Goal: Task Accomplishment & Management: Use online tool/utility

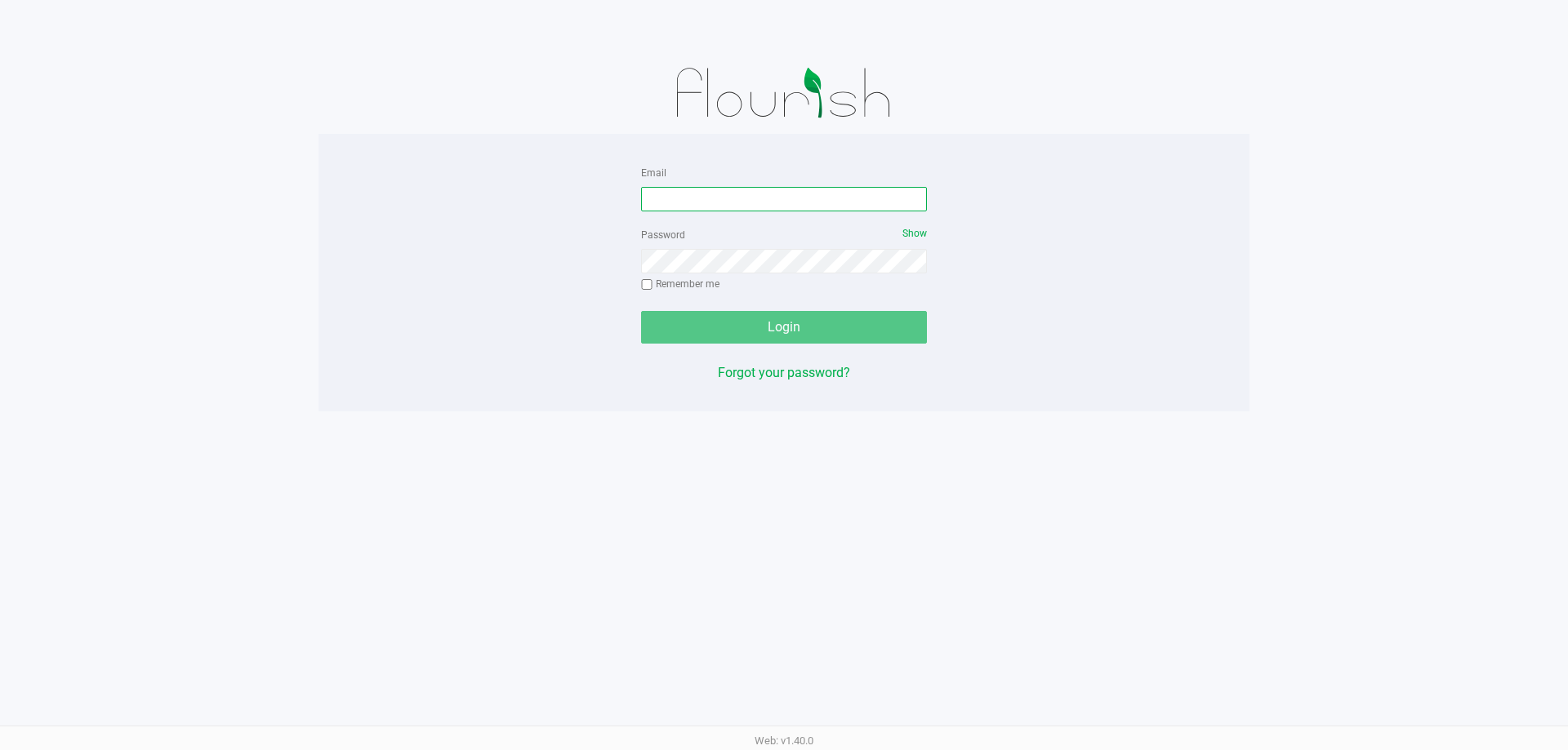
click at [706, 195] on input "Email" at bounding box center [784, 200] width 286 height 25
type input "[EMAIL_ADDRESS][DOMAIN_NAME]"
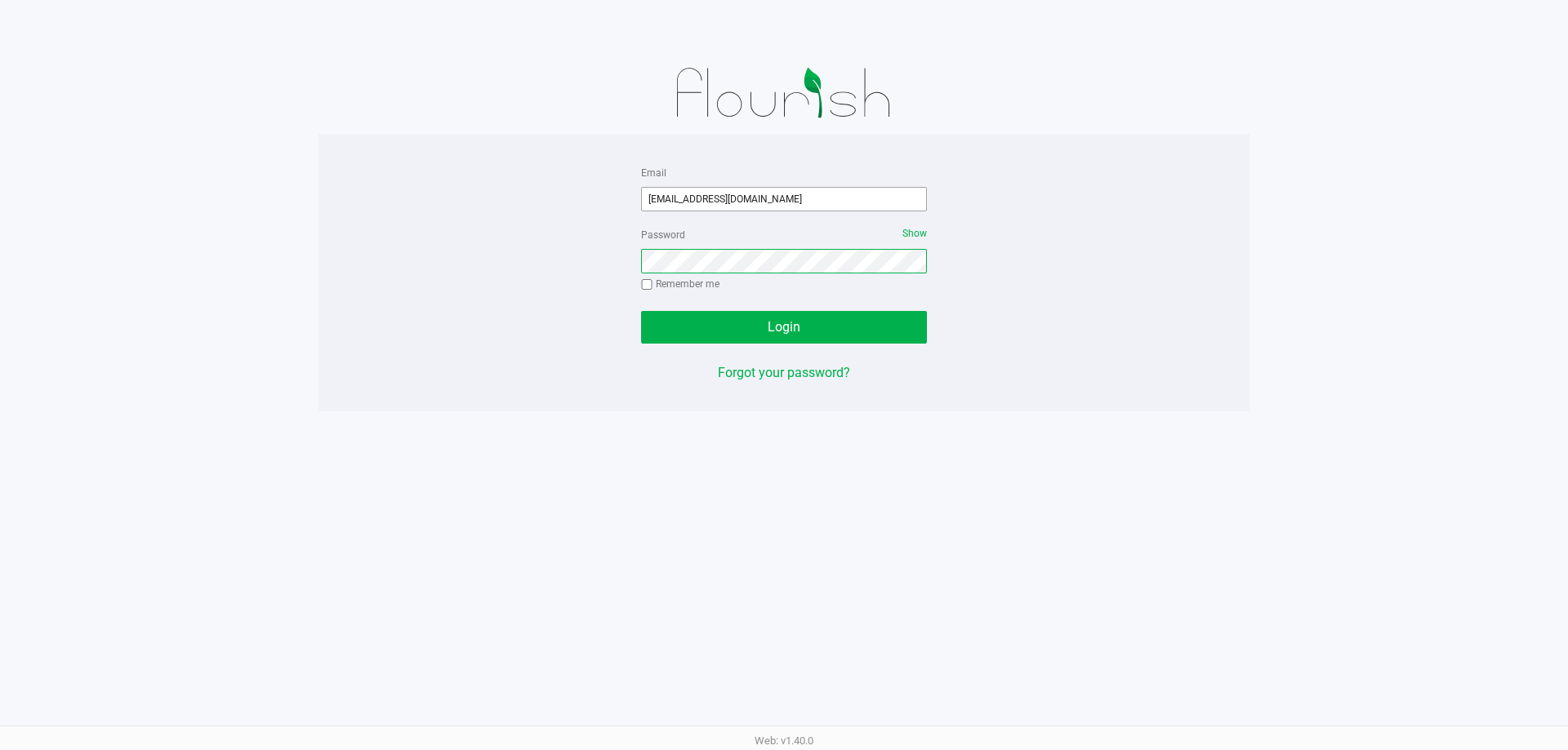
click at [641, 311] on button "Login" at bounding box center [784, 327] width 286 height 32
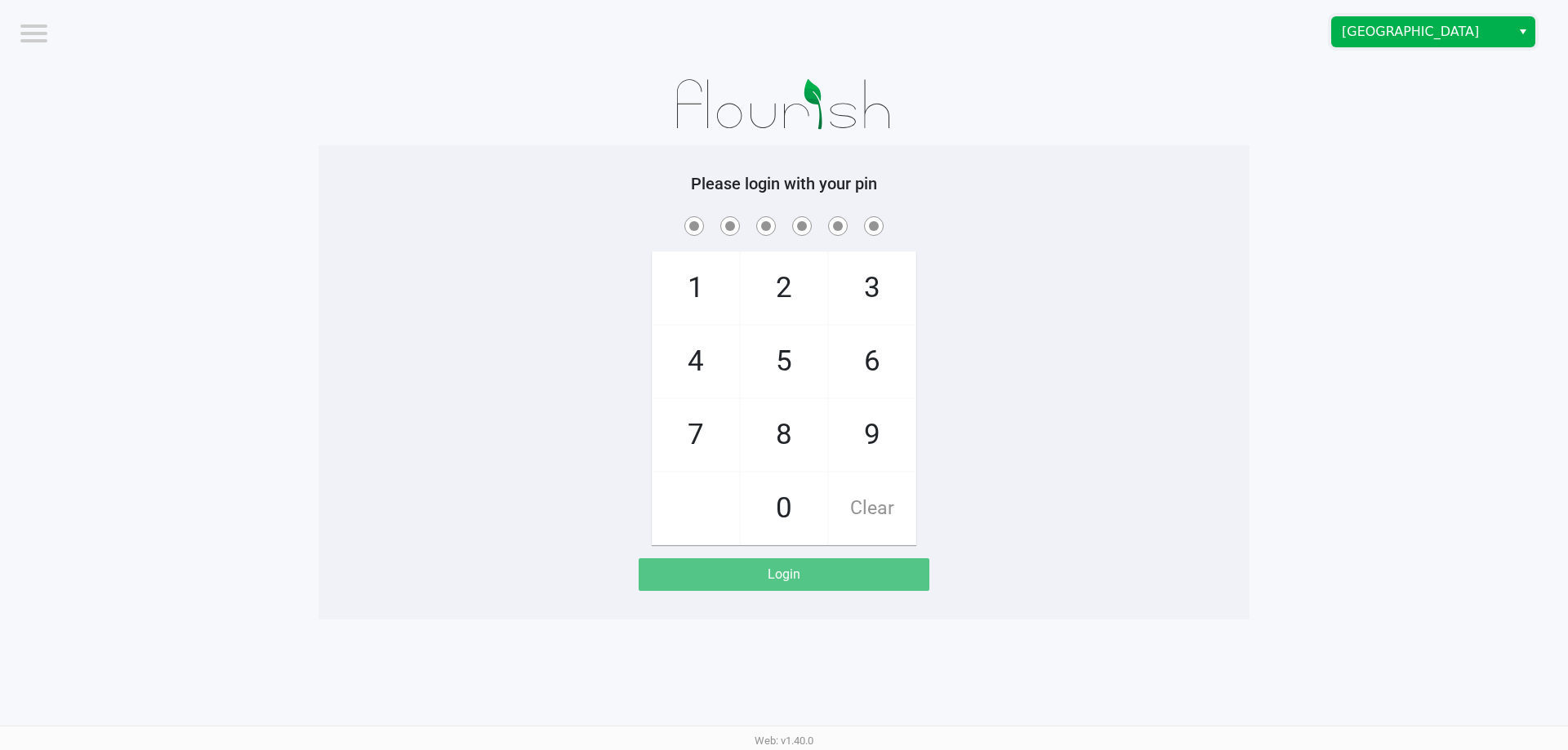
drag, startPoint x: 1423, startPoint y: 28, endPoint x: 1401, endPoint y: 41, distance: 25.6
click at [1420, 28] on span "[GEOGRAPHIC_DATA]" at bounding box center [1421, 32] width 159 height 20
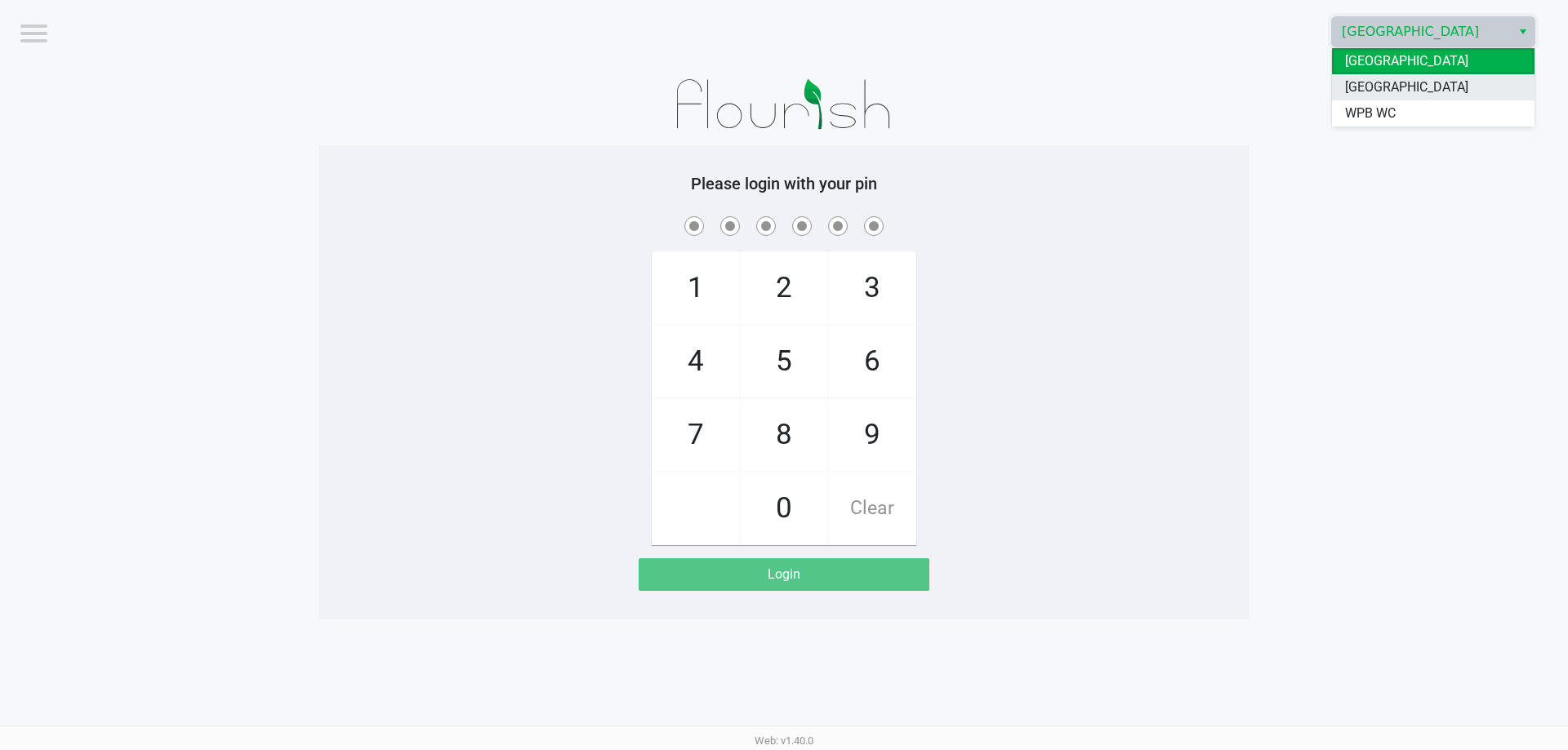
click at [1385, 94] on span "[GEOGRAPHIC_DATA]" at bounding box center [1406, 88] width 124 height 20
click at [1342, 4] on div "[GEOGRAPHIC_DATA]" at bounding box center [1182, 31] width 772 height 64
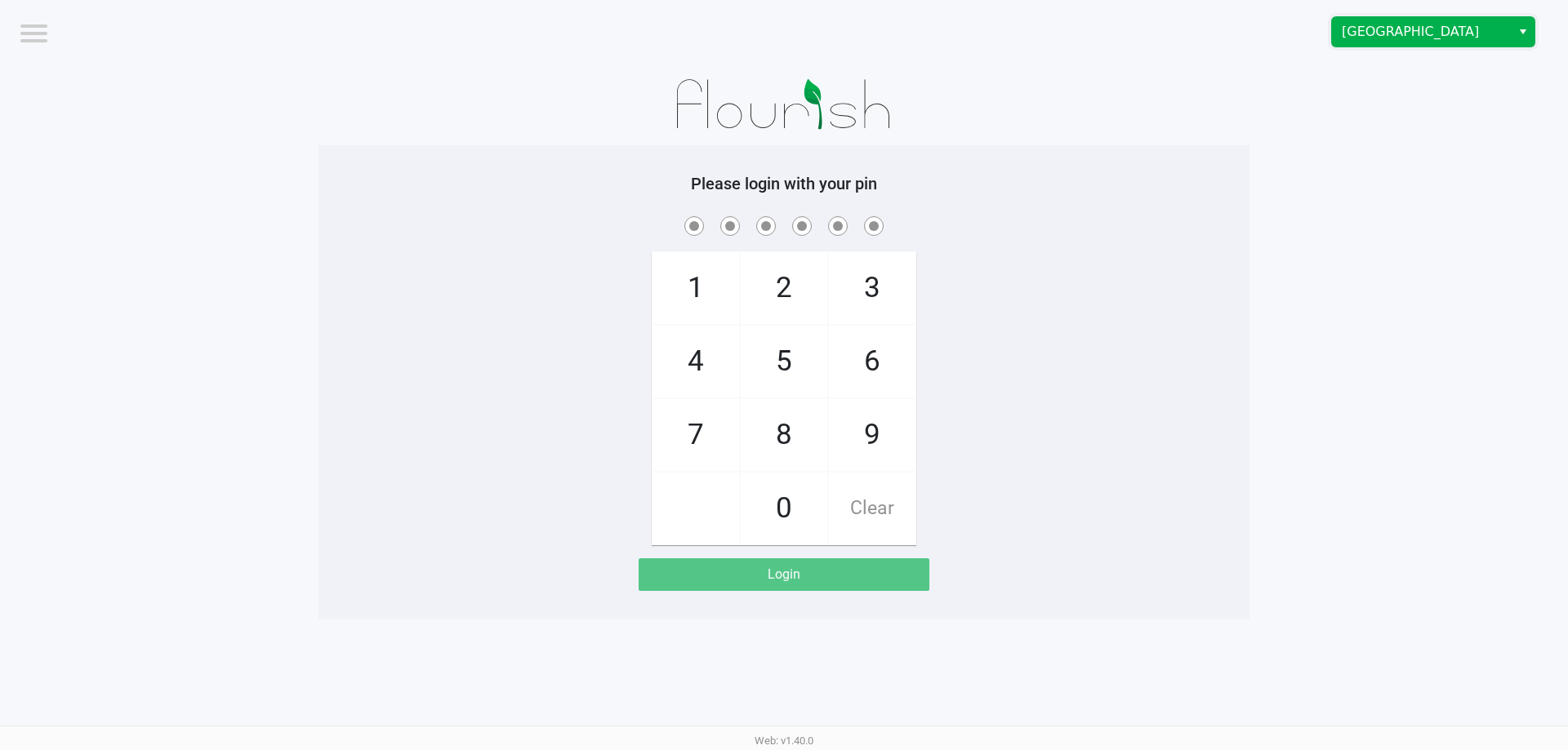
click at [1350, 26] on span "[GEOGRAPHIC_DATA]" at bounding box center [1421, 32] width 159 height 20
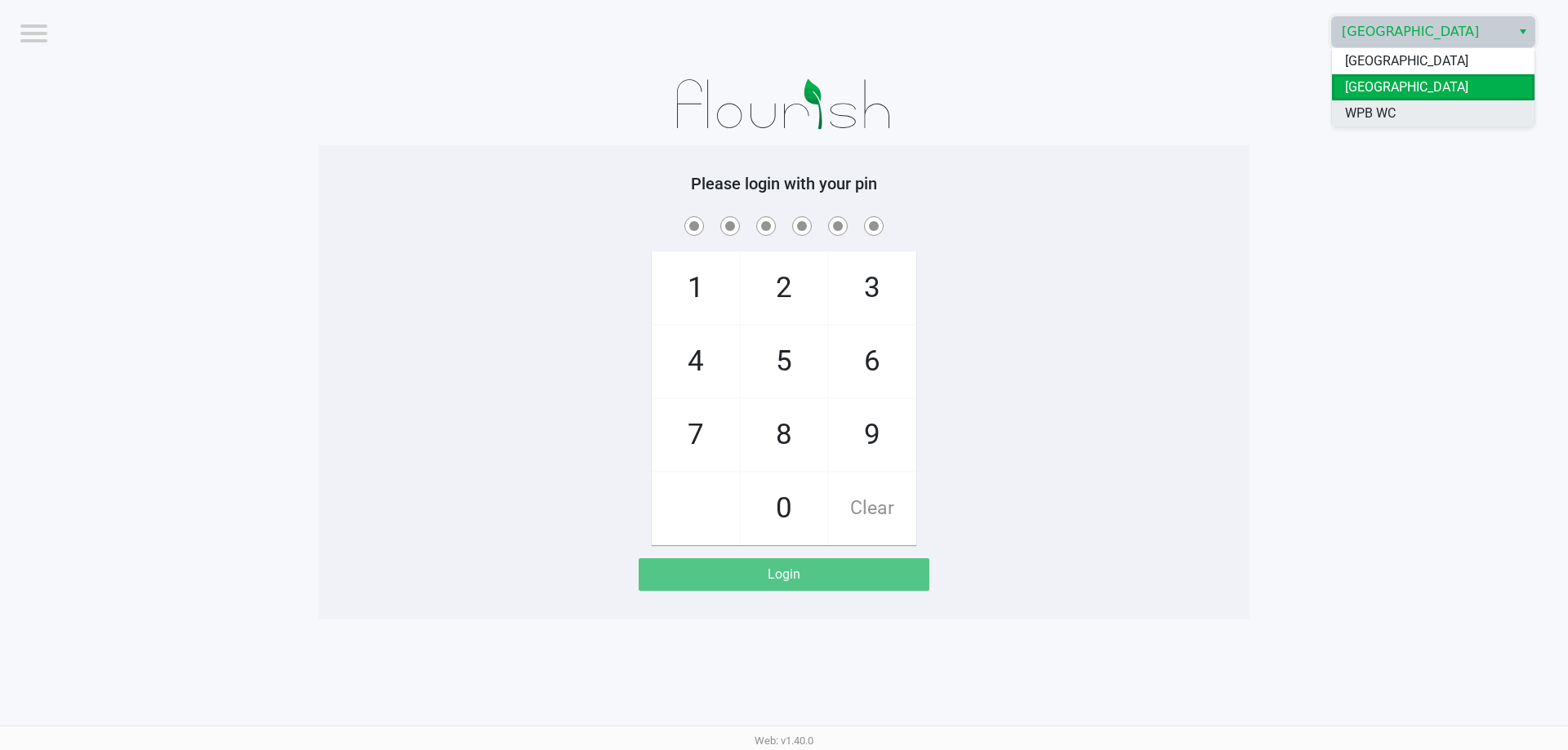
click at [1354, 113] on span "WPB WC" at bounding box center [1370, 114] width 51 height 20
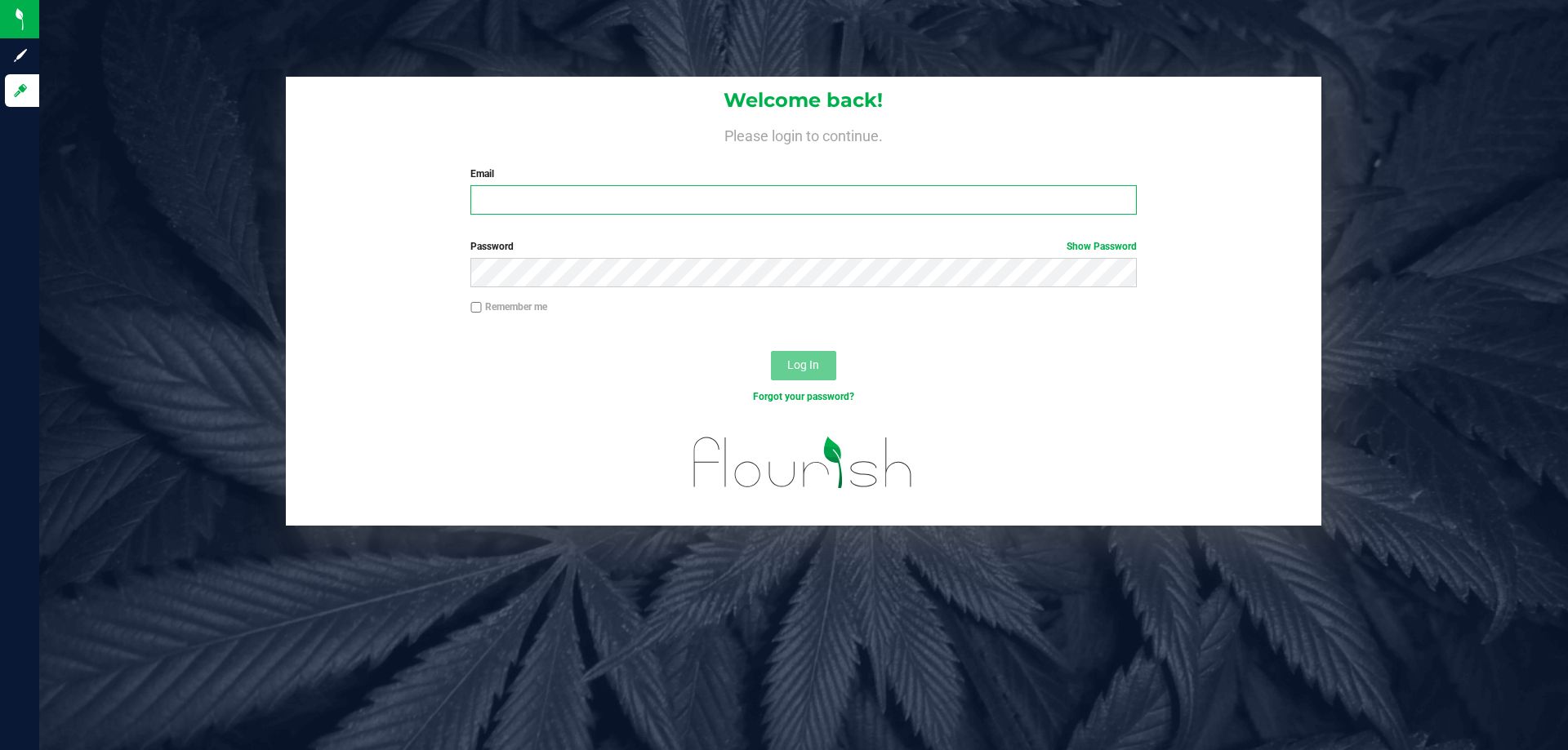
click at [517, 193] on input "Email" at bounding box center [803, 200] width 666 height 29
type input "[EMAIL_ADDRESS][DOMAIN_NAME]"
click at [771, 351] on button "Log In" at bounding box center [803, 365] width 66 height 29
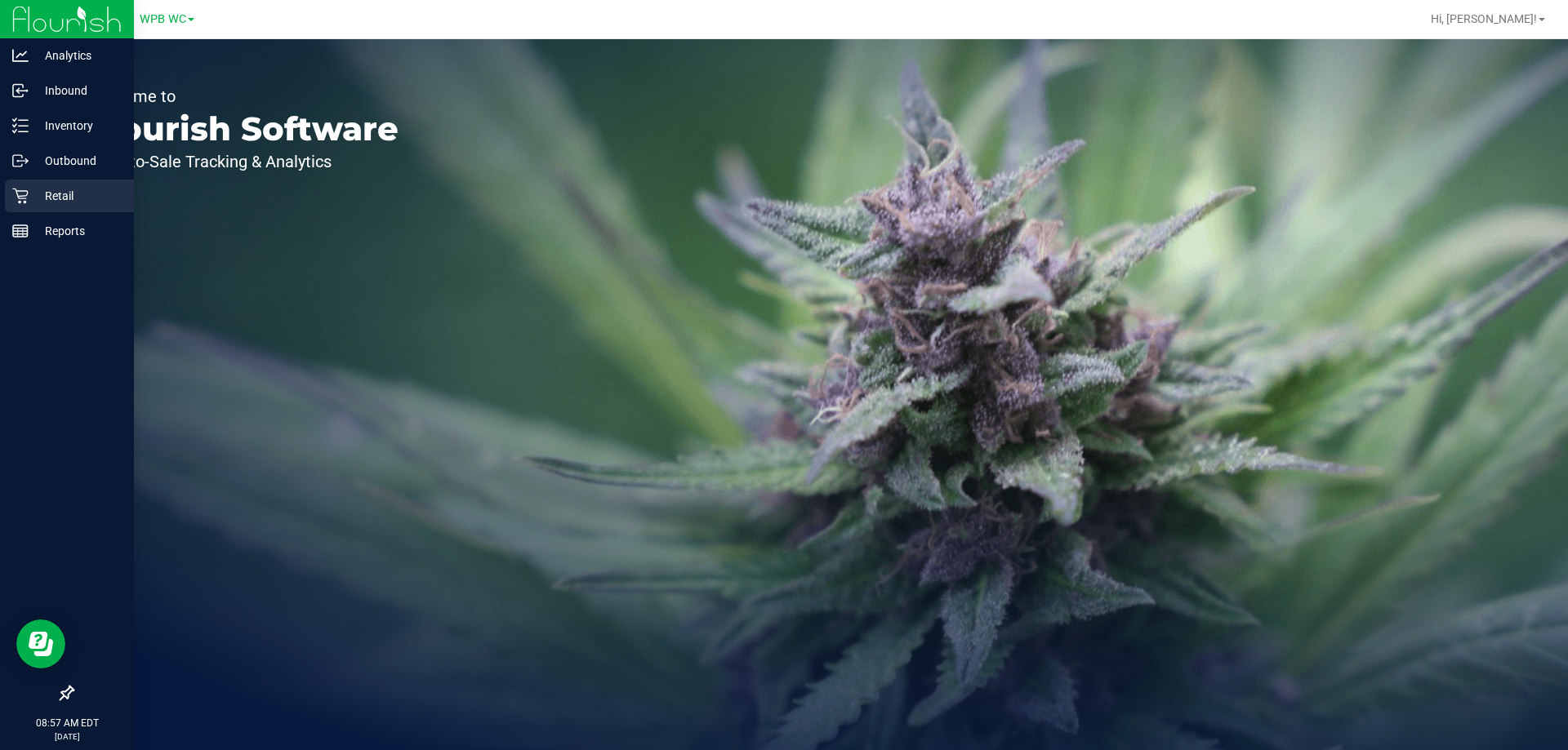
click at [27, 196] on icon at bounding box center [21, 196] width 17 height 17
